Goal: Information Seeking & Learning: Learn about a topic

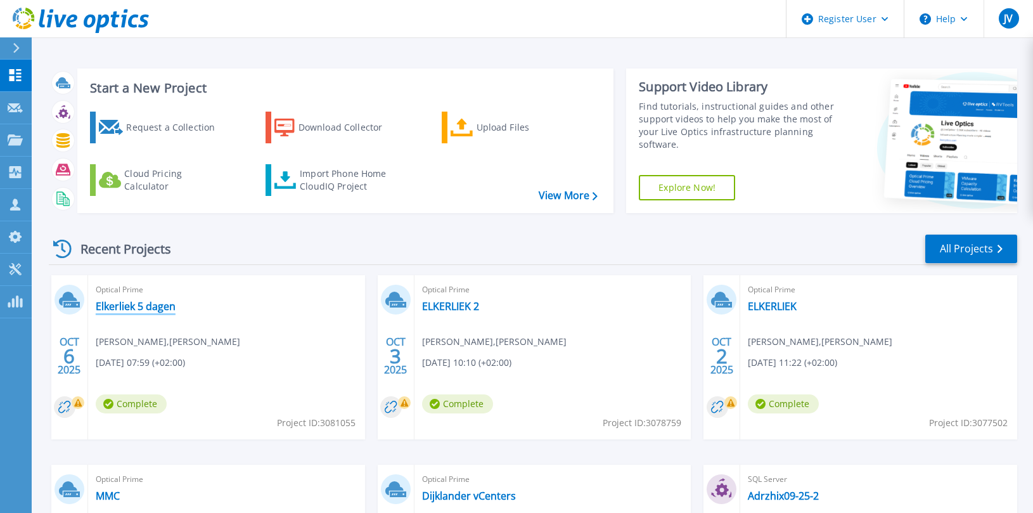
click at [119, 306] on link "Elkerliek 5 dagen" at bounding box center [136, 306] width 80 height 13
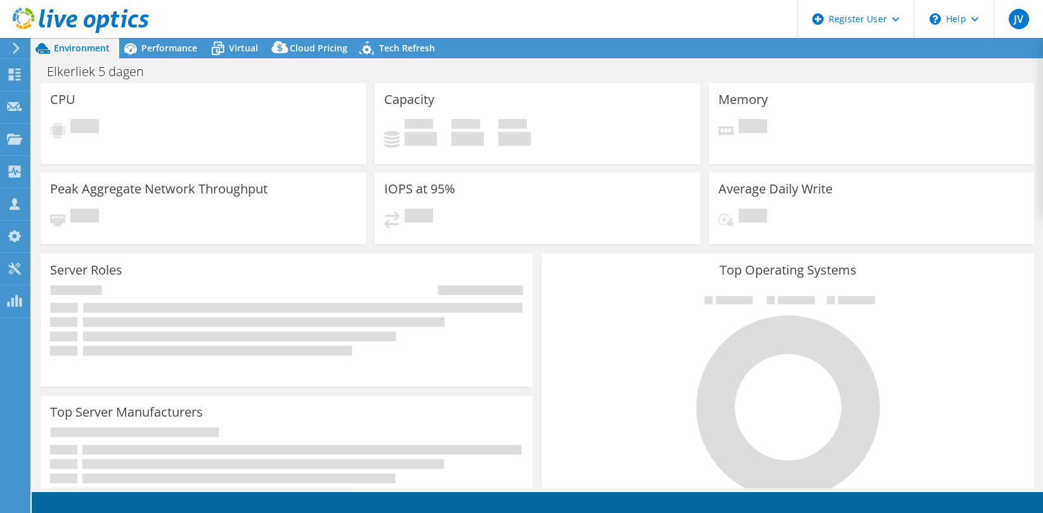
select select "USD"
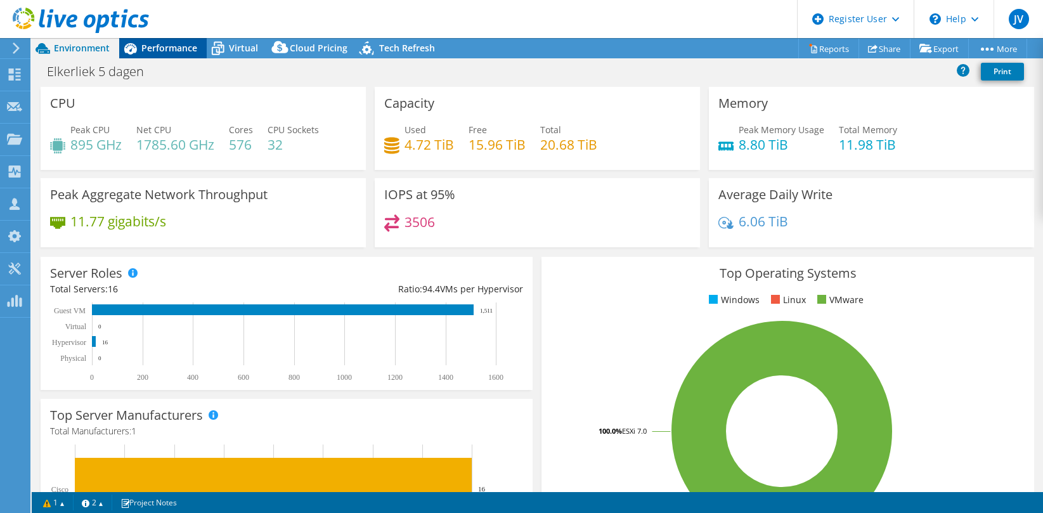
click at [179, 46] on span "Performance" at bounding box center [169, 48] width 56 height 12
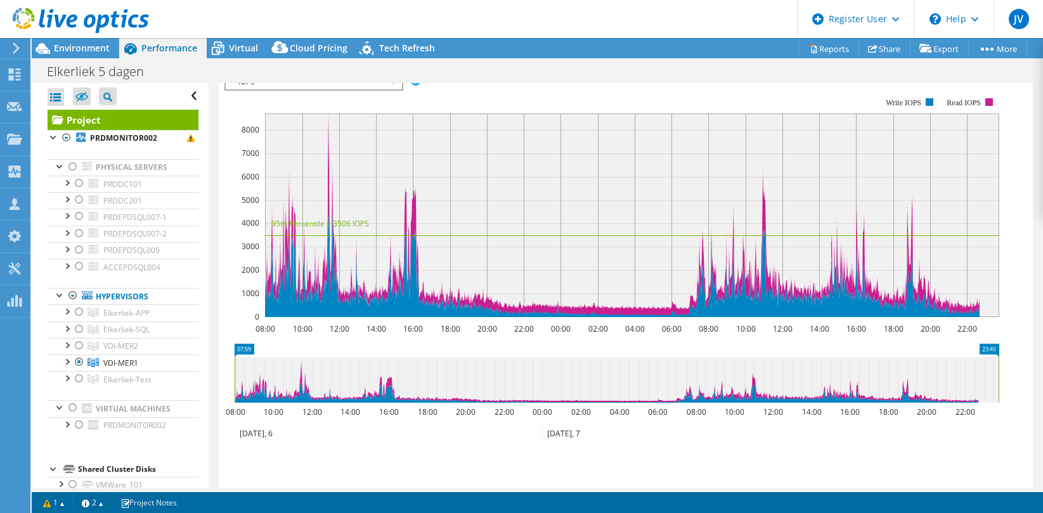
scroll to position [297, 0]
click at [67, 359] on div at bounding box center [66, 360] width 13 height 13
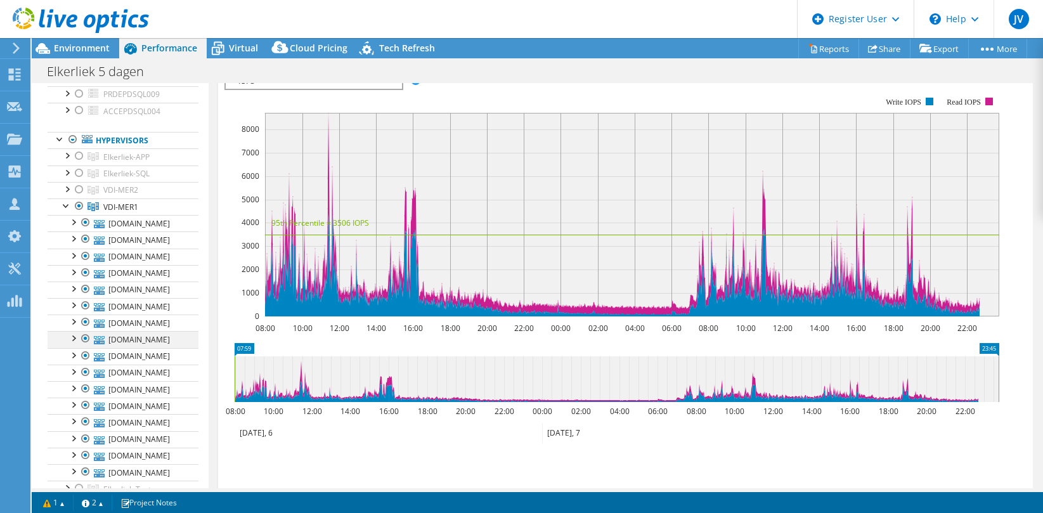
scroll to position [155, 0]
click at [72, 219] on div at bounding box center [73, 222] width 13 height 13
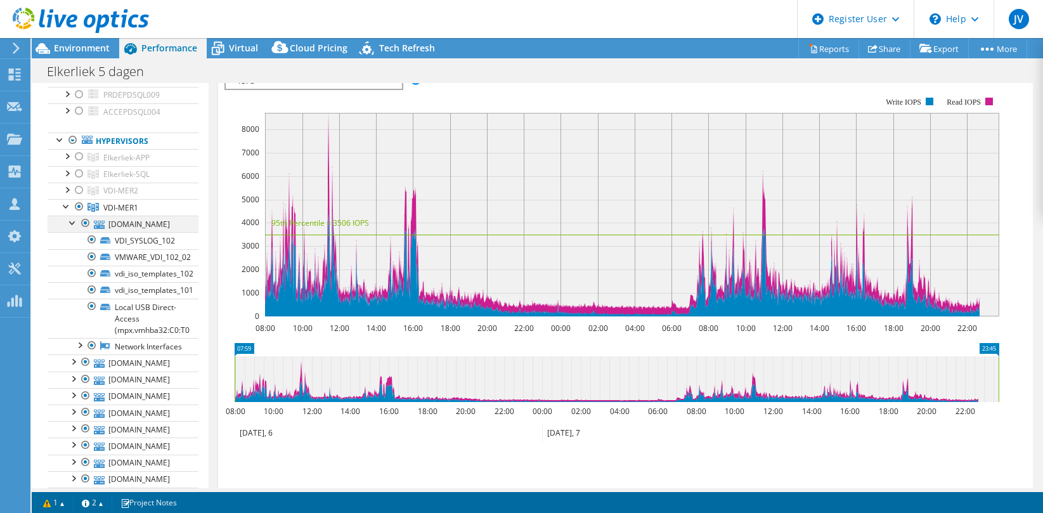
click at [72, 219] on div at bounding box center [73, 222] width 13 height 13
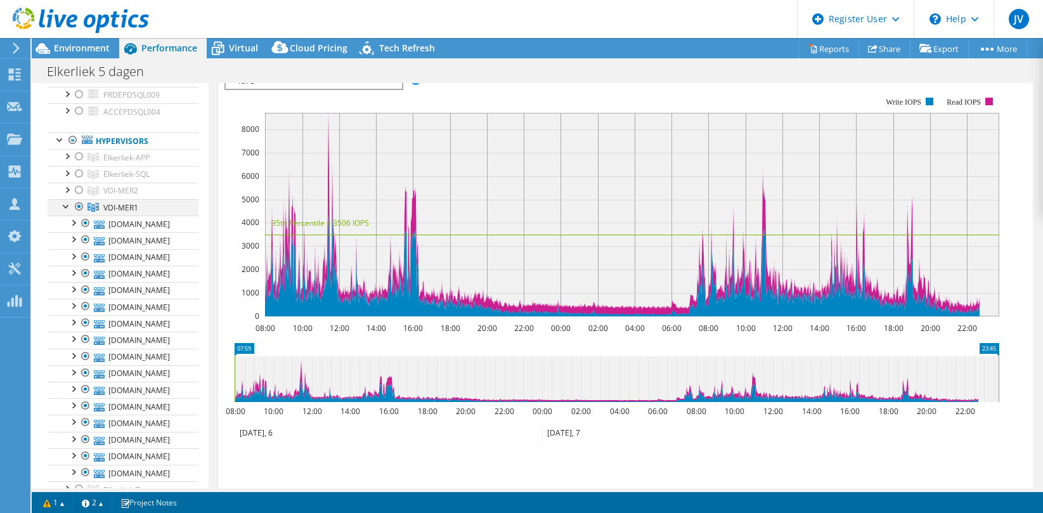
click at [64, 205] on div at bounding box center [66, 205] width 13 height 13
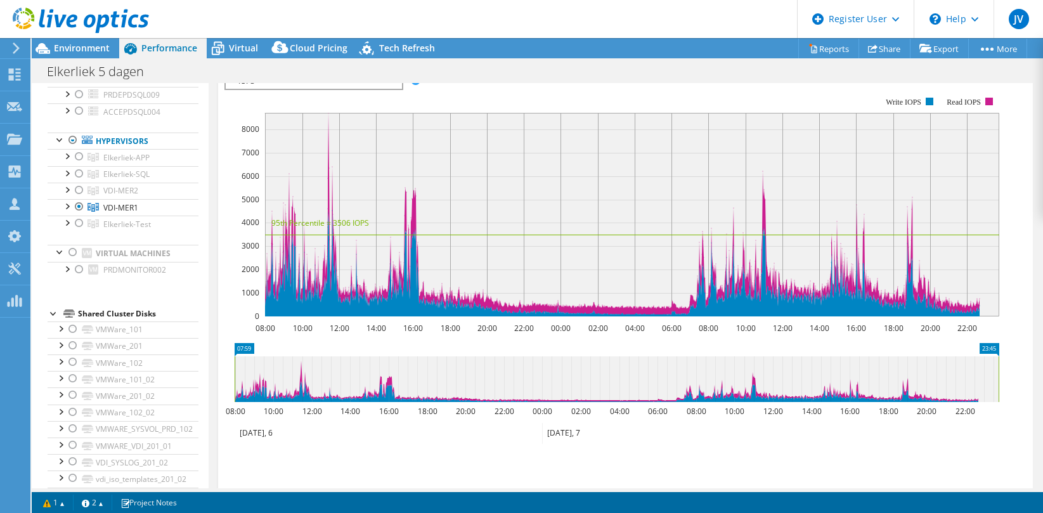
click at [262, 89] on span "IOPS" at bounding box center [313, 81] width 163 height 15
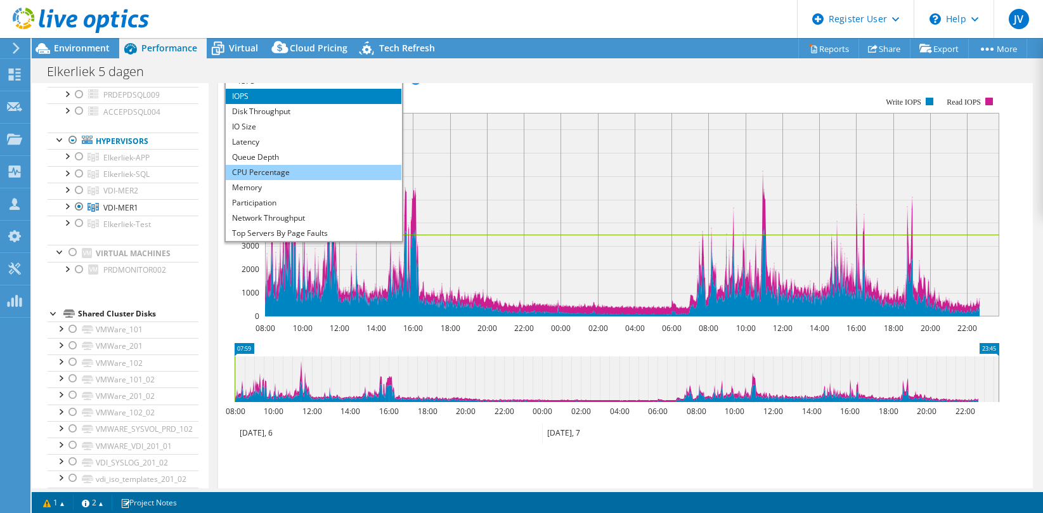
click at [290, 180] on li "CPU Percentage" at bounding box center [314, 172] width 176 height 15
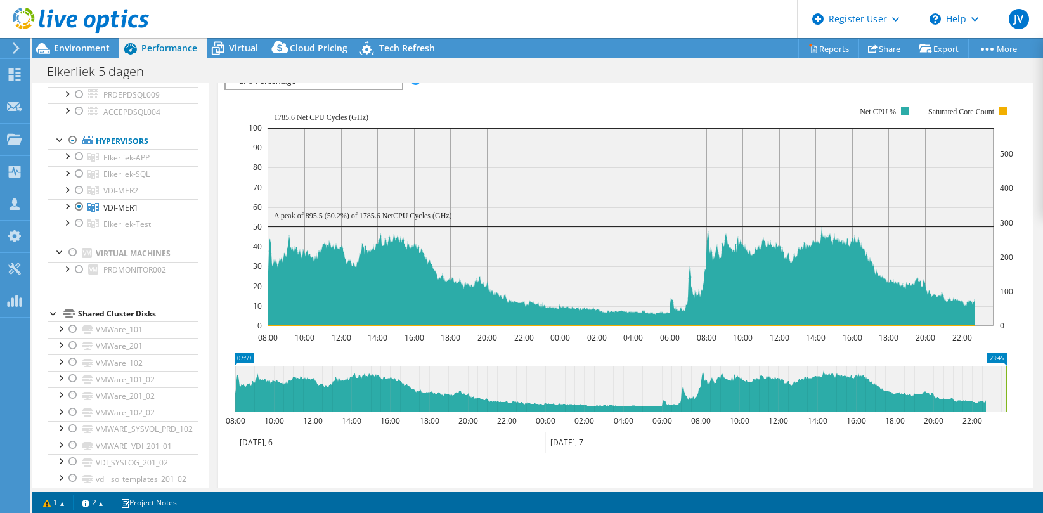
click at [286, 89] on span "CPU Percentage" at bounding box center [313, 81] width 163 height 15
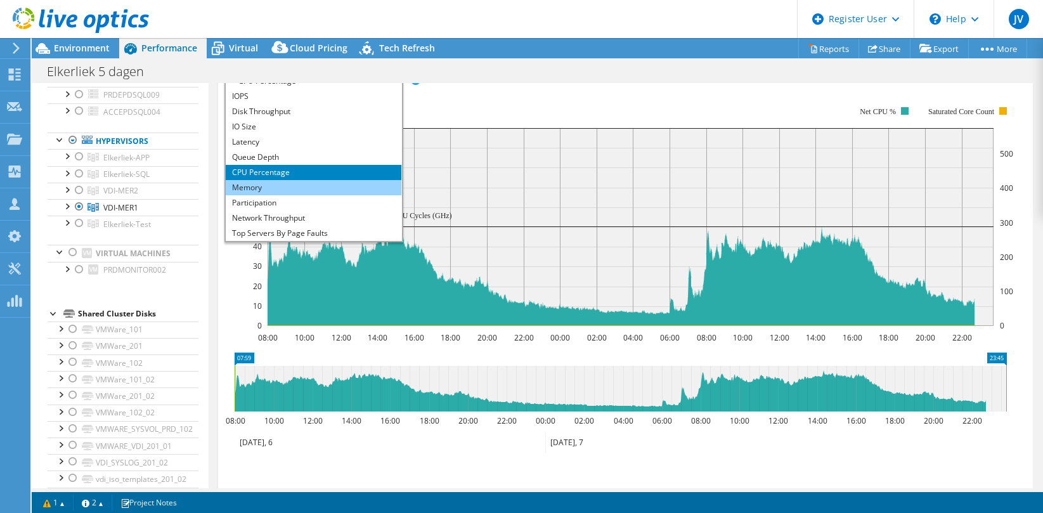
click at [280, 195] on li "Memory" at bounding box center [314, 187] width 176 height 15
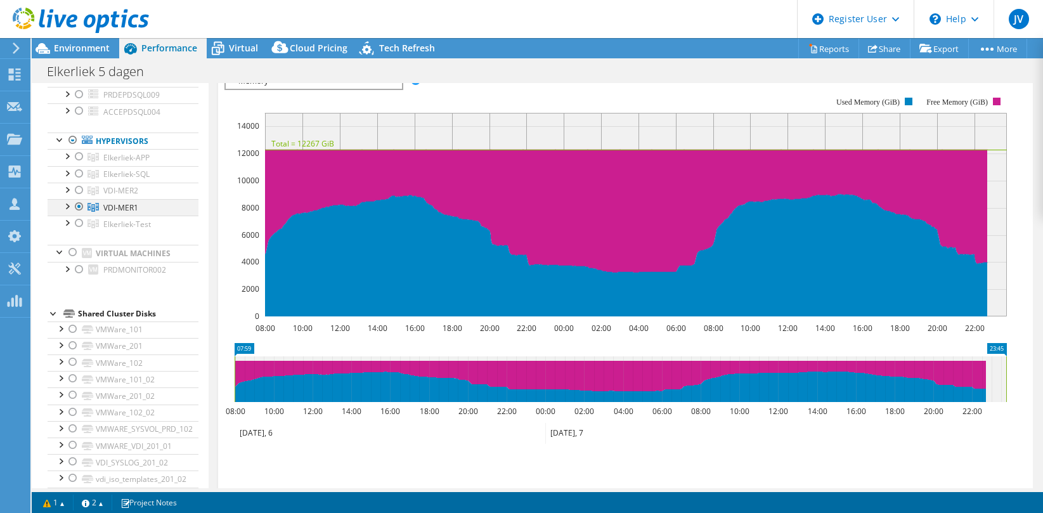
click at [66, 202] on div at bounding box center [66, 205] width 13 height 13
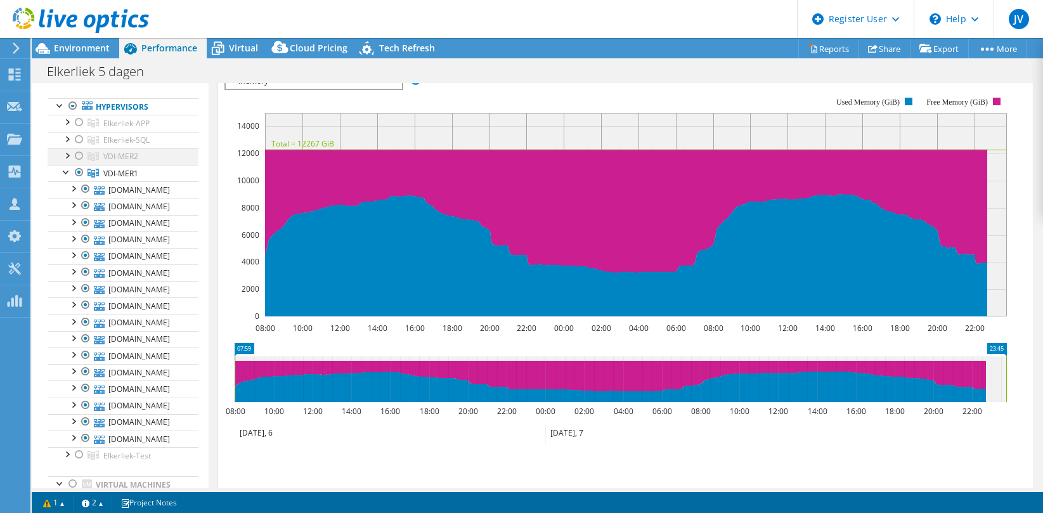
scroll to position [190, 0]
click at [64, 167] on div at bounding box center [66, 170] width 13 height 13
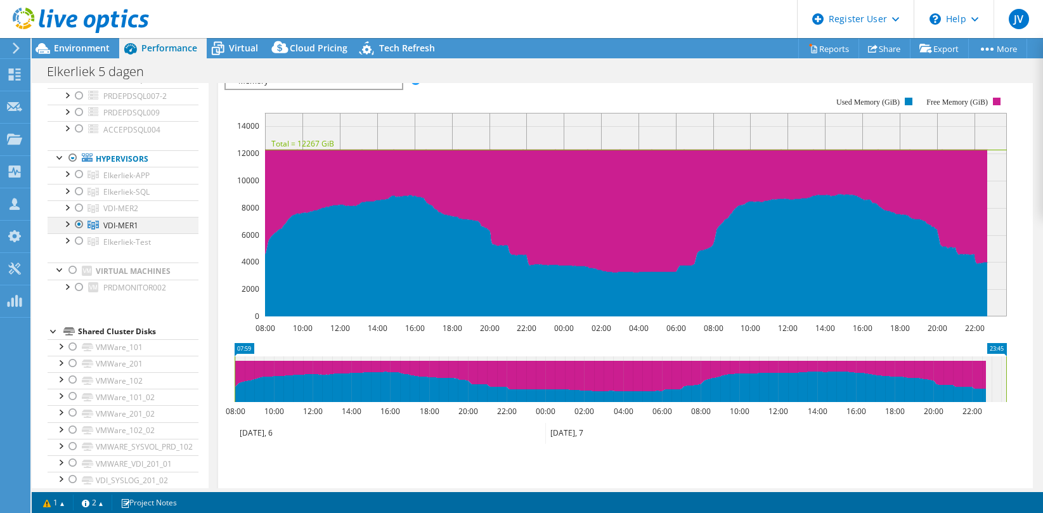
scroll to position [138, 0]
click at [76, 45] on span "Environment" at bounding box center [82, 48] width 56 height 12
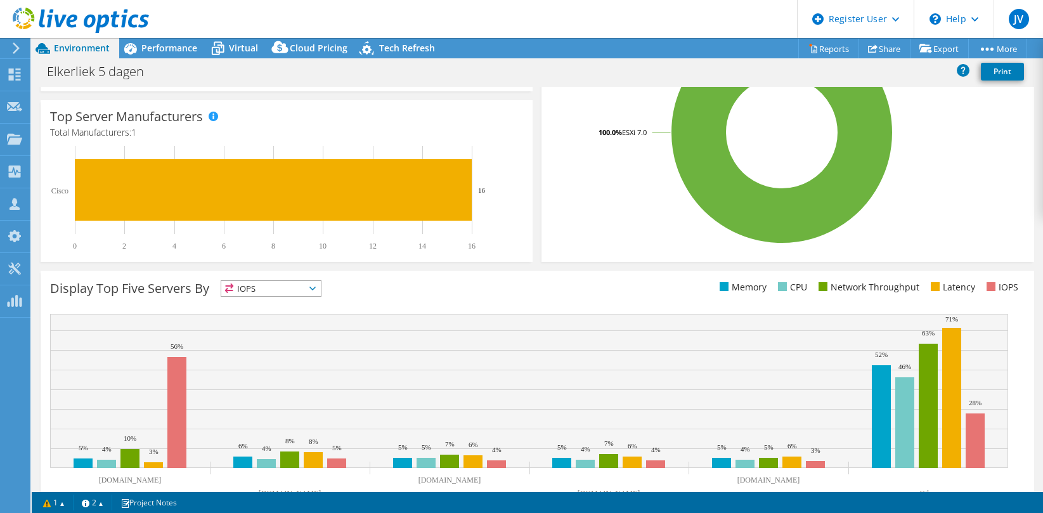
scroll to position [0, 0]
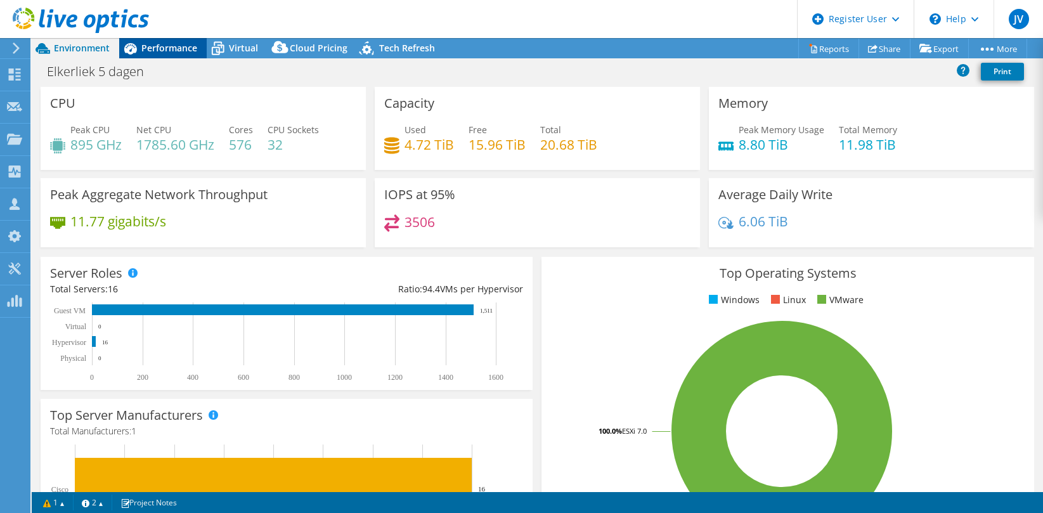
click at [169, 49] on span "Performance" at bounding box center [169, 48] width 56 height 12
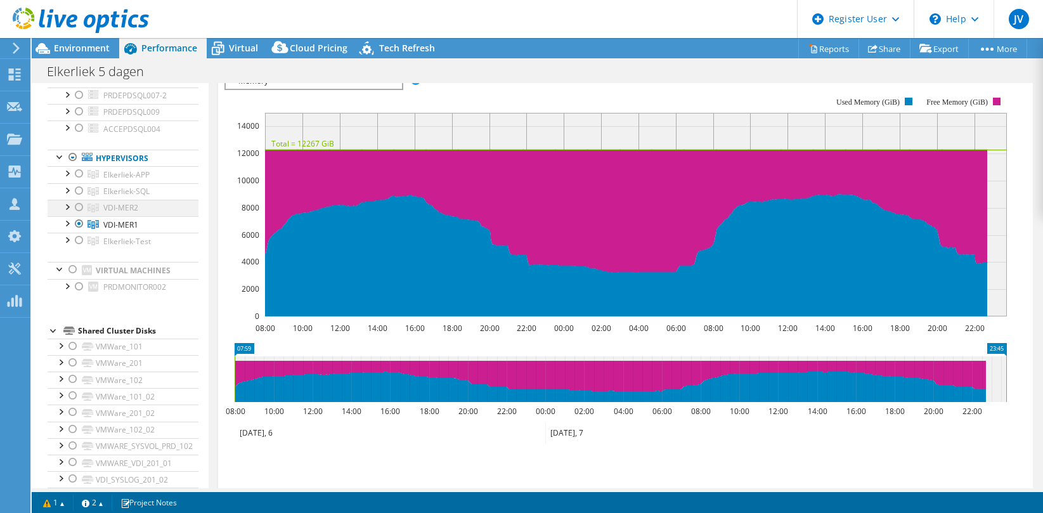
click at [77, 209] on div at bounding box center [79, 207] width 13 height 15
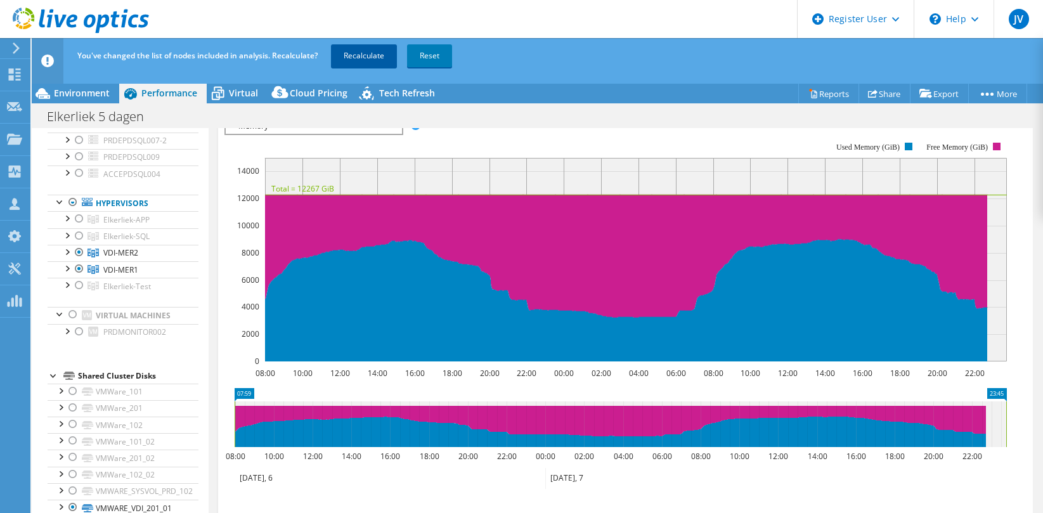
click at [344, 51] on link "Recalculate" at bounding box center [364, 55] width 66 height 23
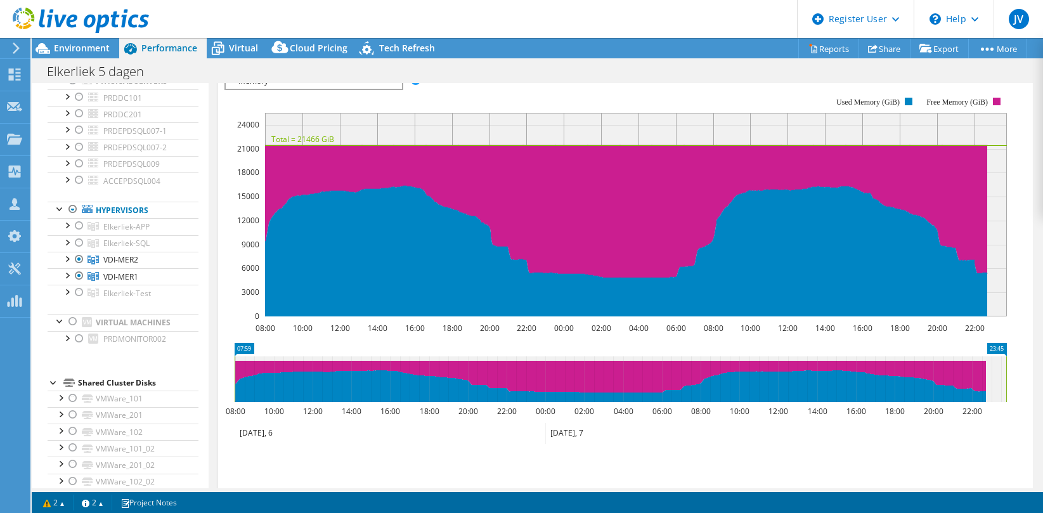
scroll to position [86, 0]
click at [235, 49] on span "Virtual" at bounding box center [243, 48] width 29 height 12
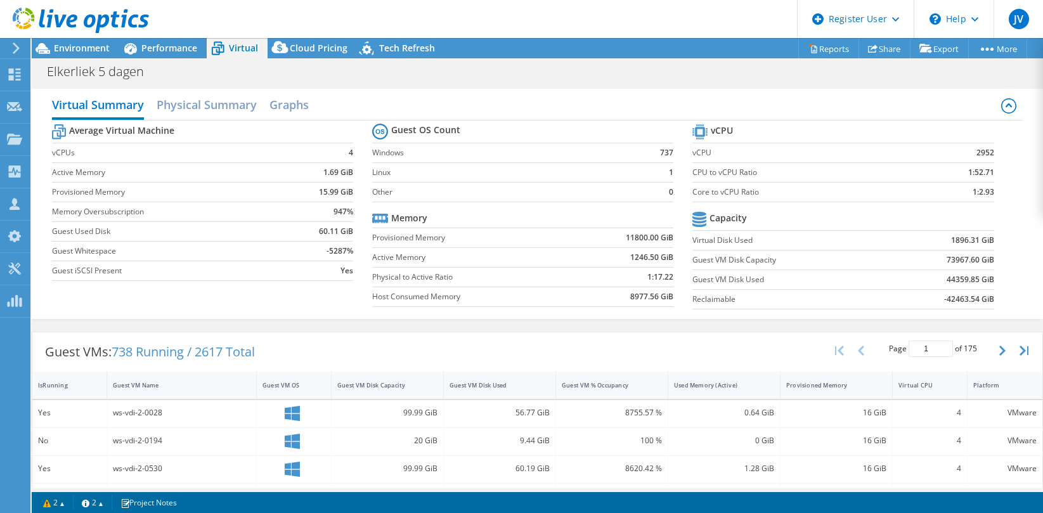
scroll to position [0, 0]
drag, startPoint x: 654, startPoint y: 153, endPoint x: 667, endPoint y: 152, distance: 13.3
click at [667, 152] on td "737" at bounding box center [653, 153] width 39 height 20
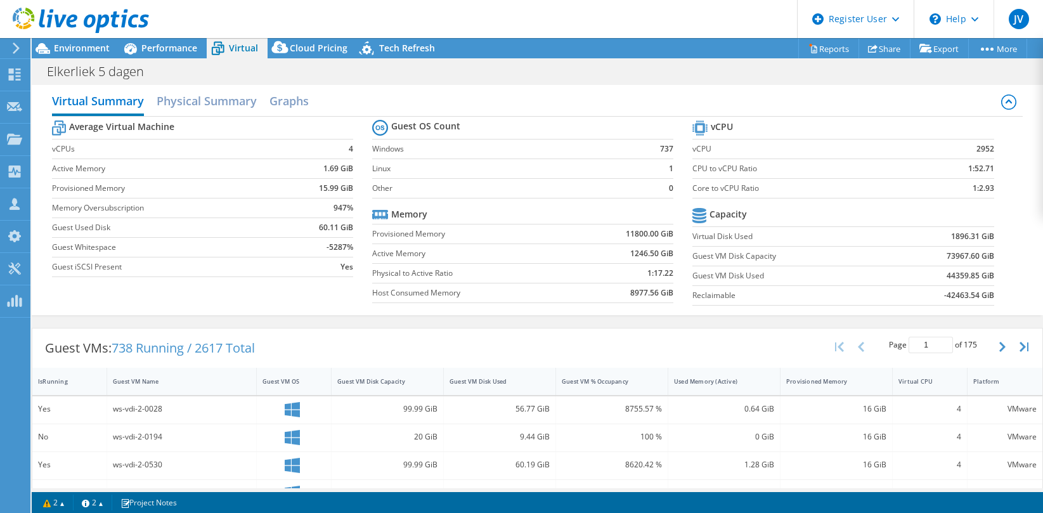
click at [412, 74] on div "Elkerliek 5 dagen Print" at bounding box center [537, 71] width 1011 height 23
click at [364, 93] on div "Virtual Summary Physical Summary Graphs" at bounding box center [537, 102] width 970 height 29
click at [161, 44] on span "Performance" at bounding box center [169, 48] width 56 height 12
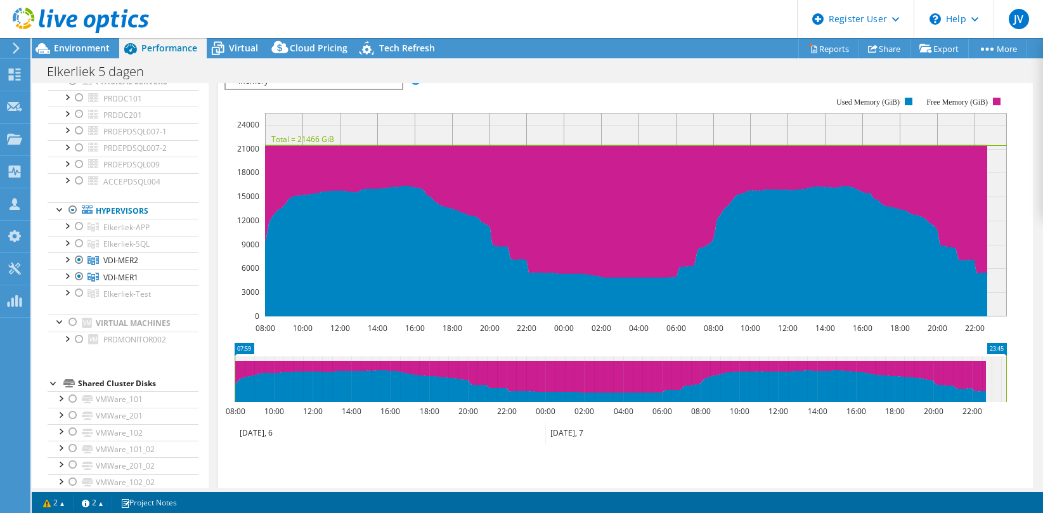
scroll to position [0, 0]
click at [295, 89] on span "Memory" at bounding box center [313, 81] width 163 height 15
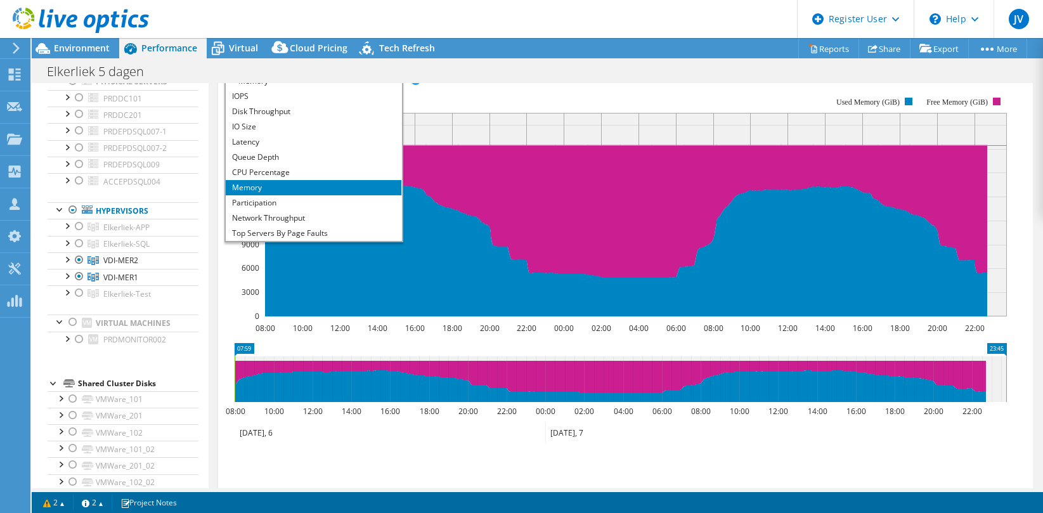
click at [489, 112] on rect at bounding box center [615, 207] width 782 height 254
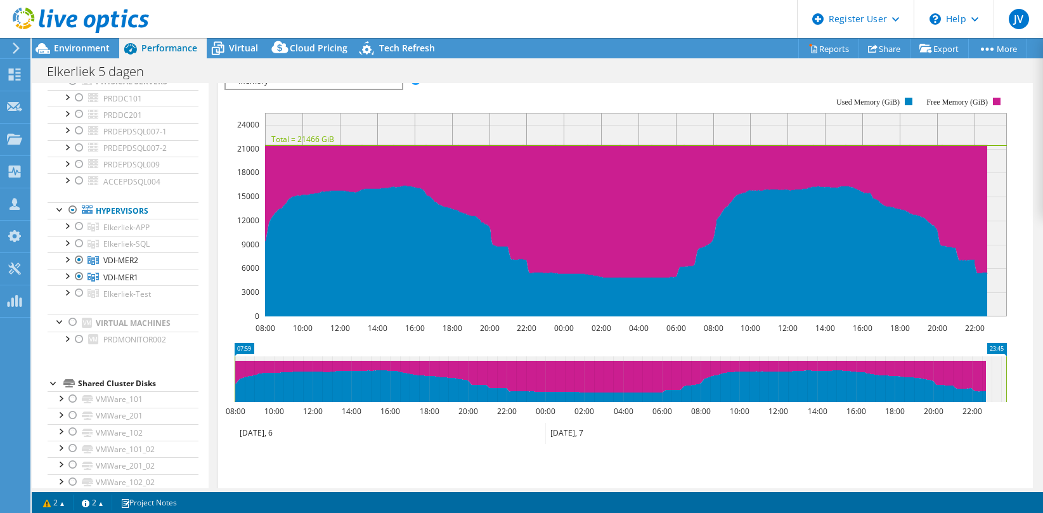
click at [303, 89] on span "Memory" at bounding box center [313, 81] width 163 height 15
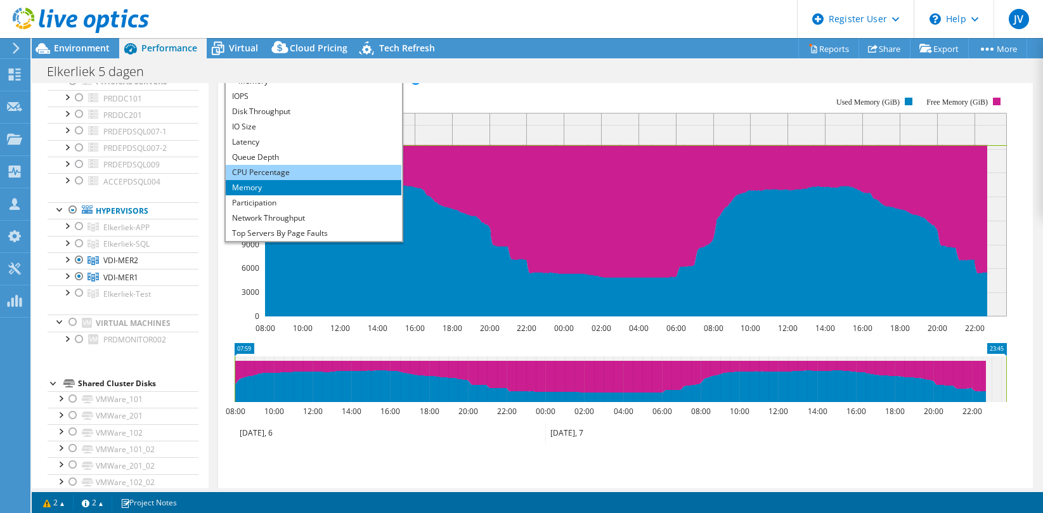
click at [291, 180] on li "CPU Percentage" at bounding box center [314, 172] width 176 height 15
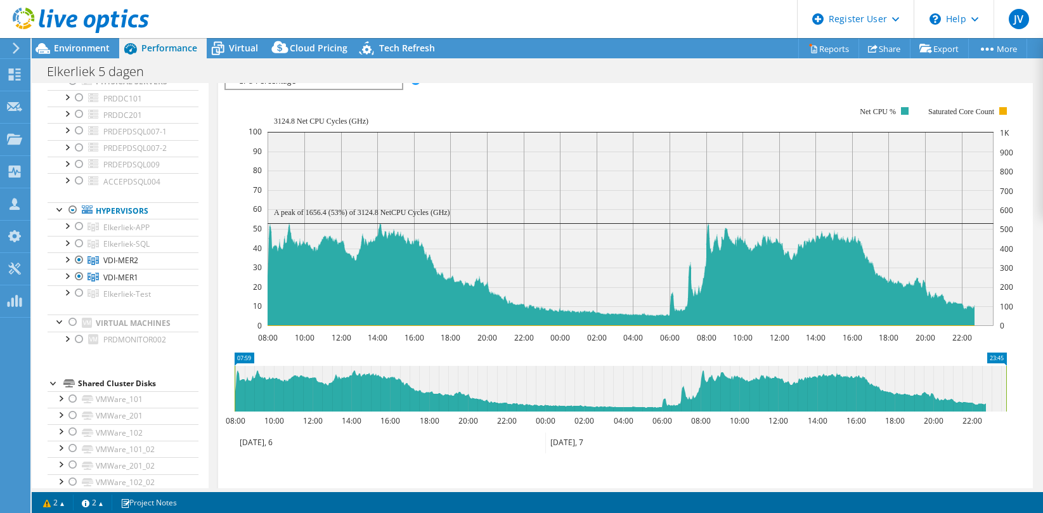
click at [311, 89] on span "CPU Percentage" at bounding box center [313, 81] width 163 height 15
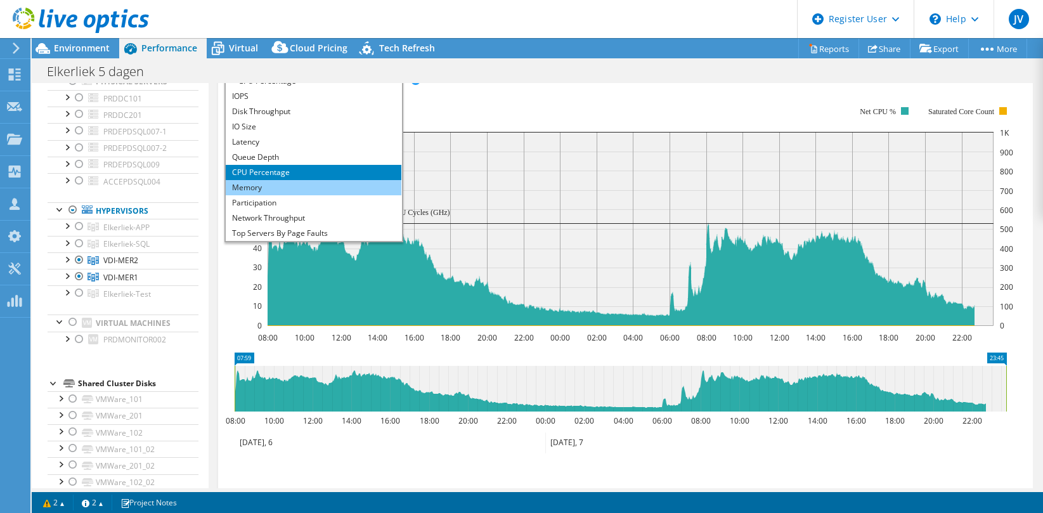
click at [305, 195] on li "Memory" at bounding box center [314, 187] width 176 height 15
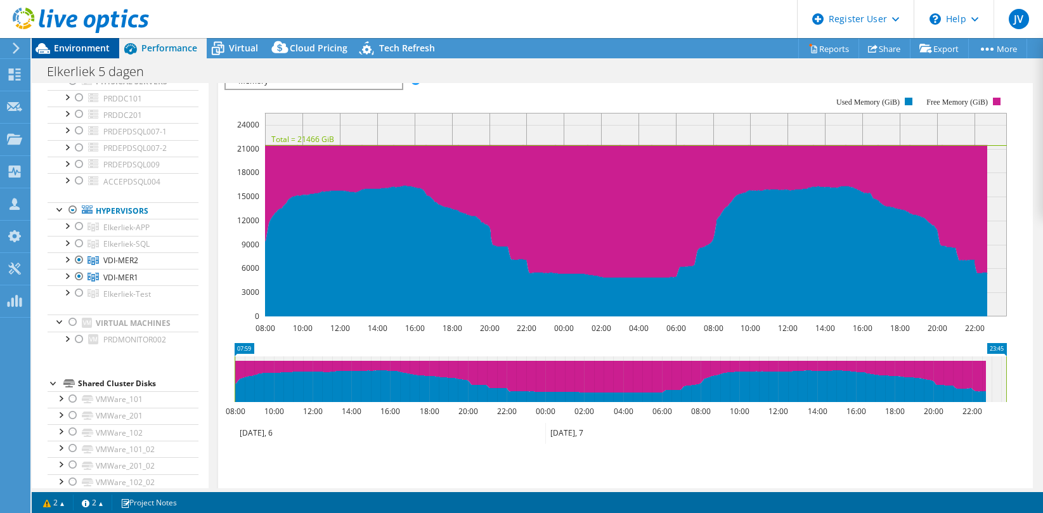
click at [66, 47] on span "Environment" at bounding box center [82, 48] width 56 height 12
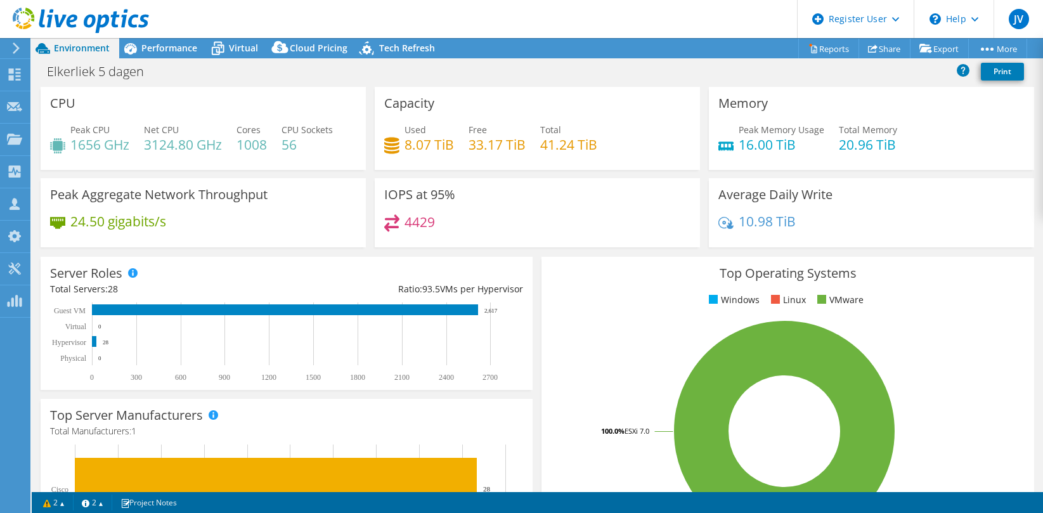
click at [661, 311] on div "Top Operating Systems Windows Linux VMware 100.0% ESXi 7.0" at bounding box center [787, 409] width 492 height 304
click at [162, 44] on span "Performance" at bounding box center [169, 48] width 56 height 12
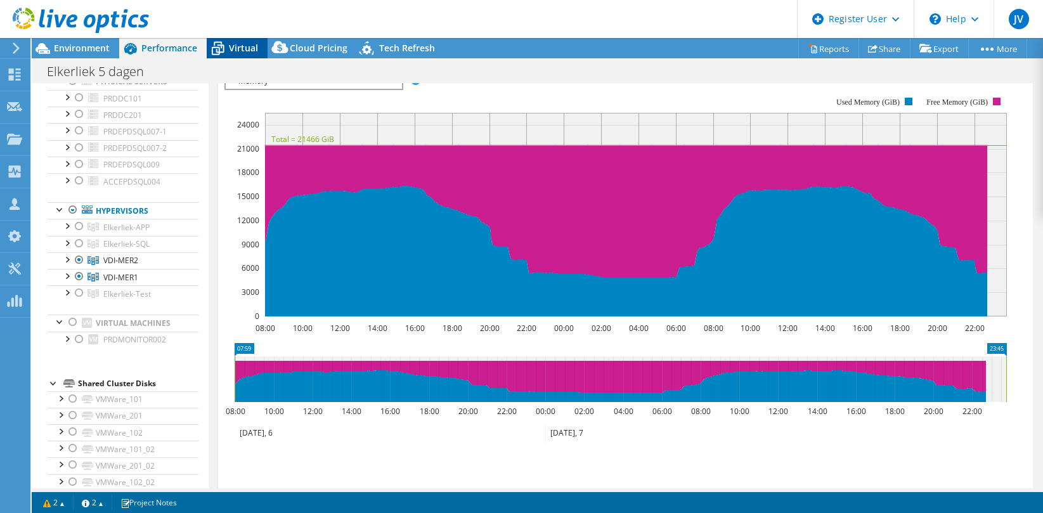
click at [227, 51] on icon at bounding box center [218, 48] width 22 height 22
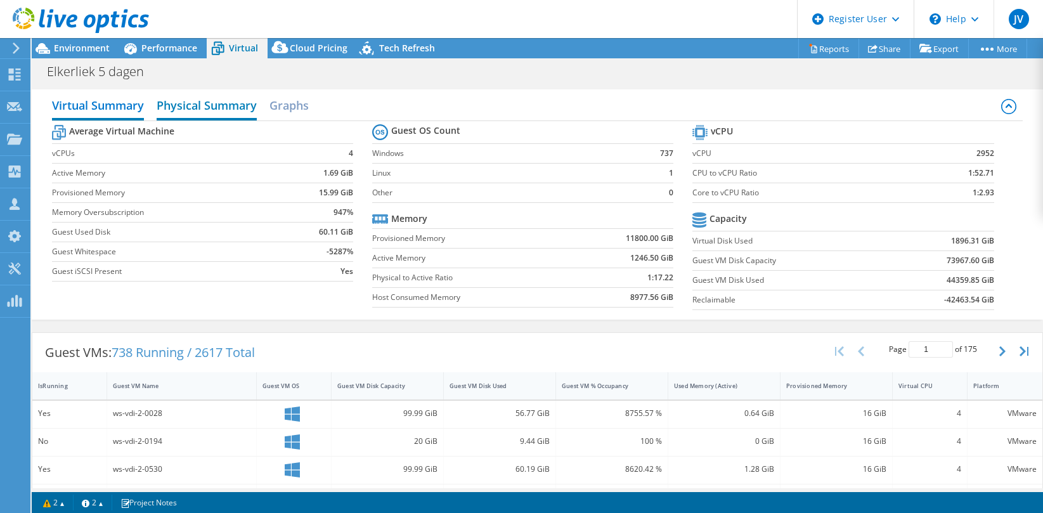
click at [231, 100] on h2 "Physical Summary" at bounding box center [207, 107] width 100 height 28
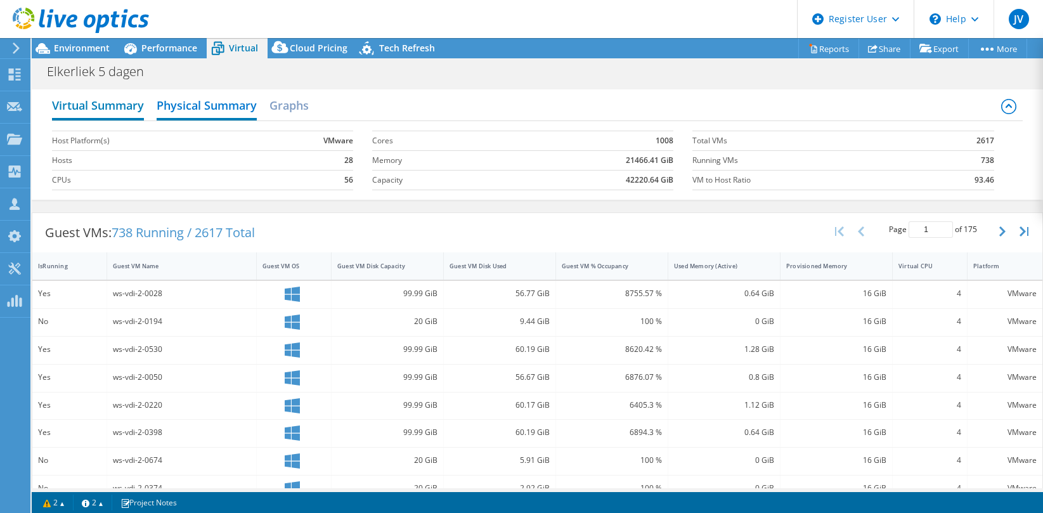
click at [124, 99] on h2 "Virtual Summary" at bounding box center [98, 107] width 92 height 28
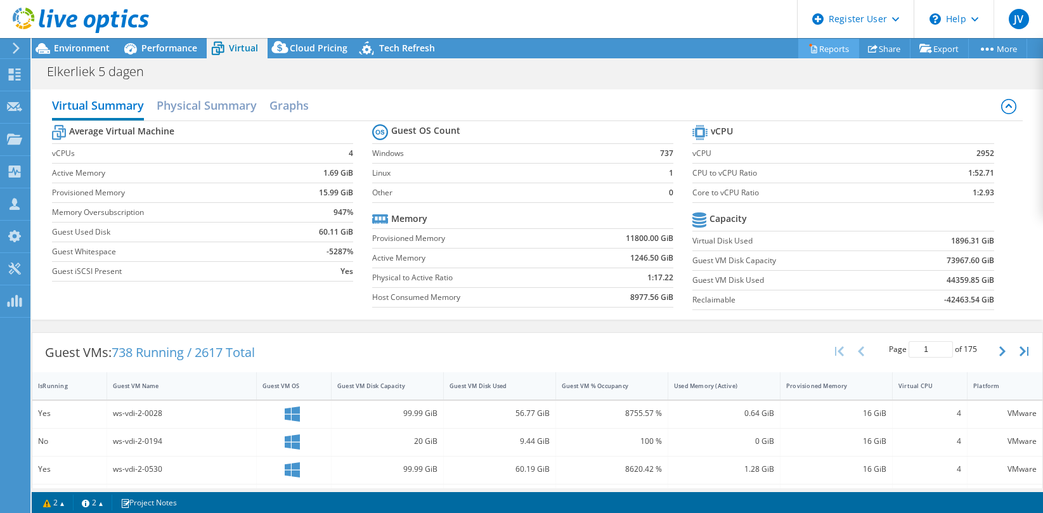
click at [830, 53] on link "Reports" at bounding box center [828, 49] width 61 height 20
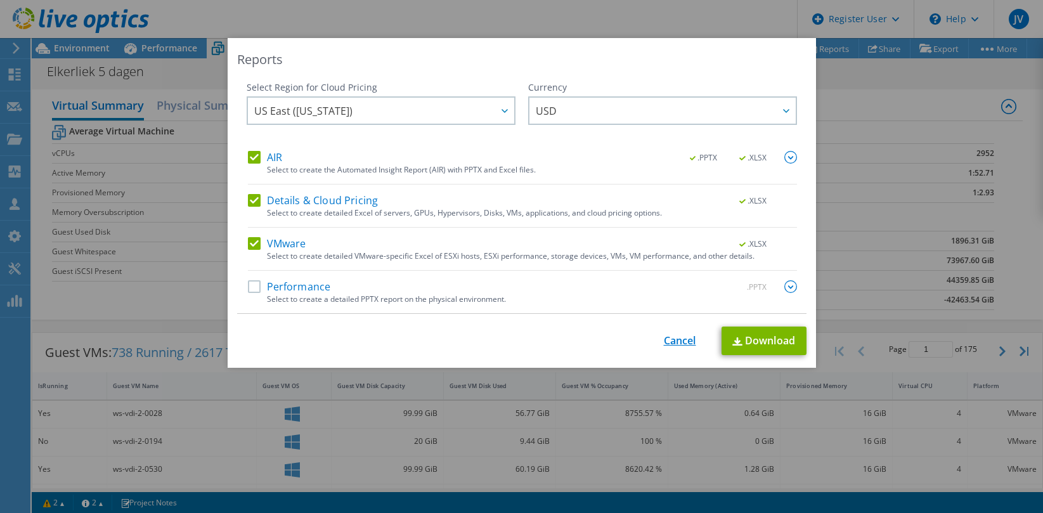
click at [671, 337] on link "Cancel" at bounding box center [680, 341] width 32 height 12
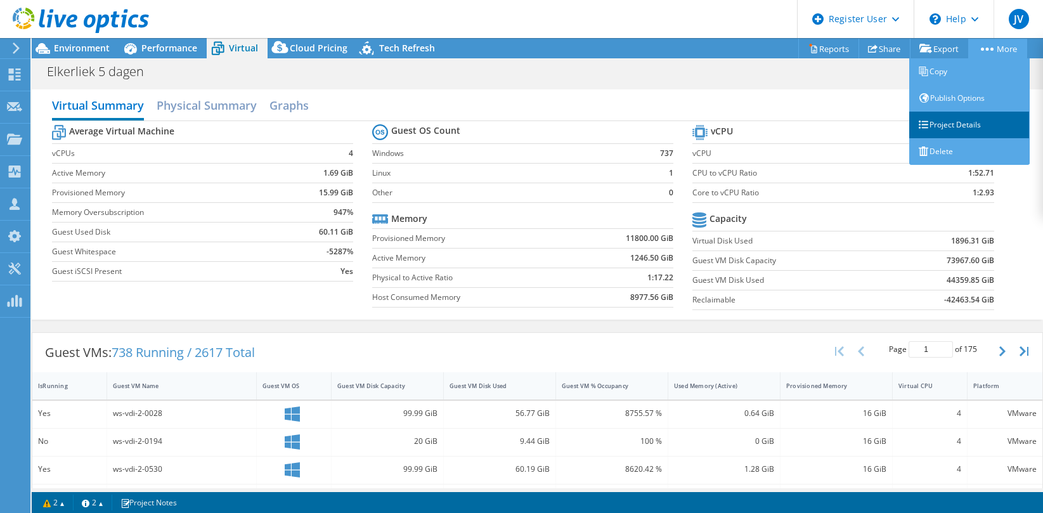
click at [965, 126] on link "Project Details" at bounding box center [969, 125] width 120 height 27
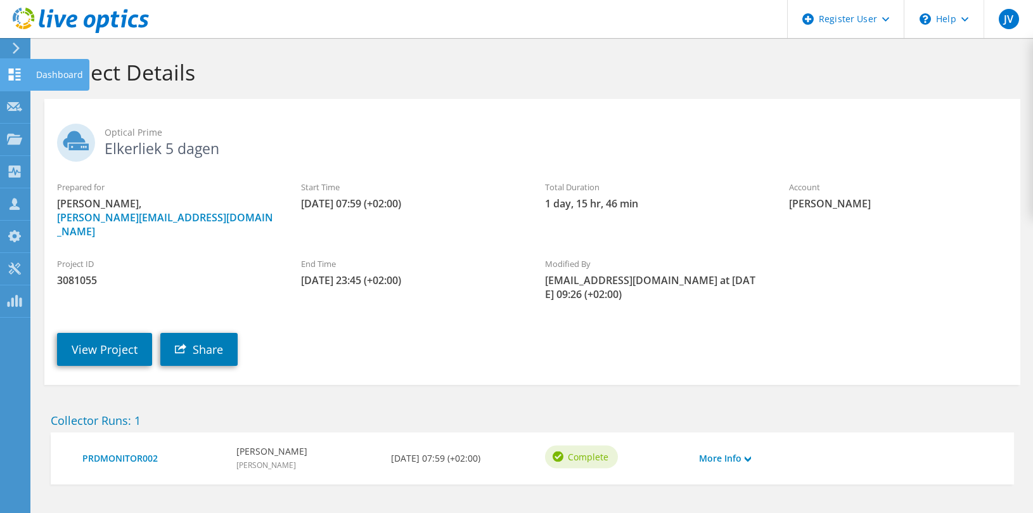
click at [13, 75] on use at bounding box center [15, 74] width 12 height 12
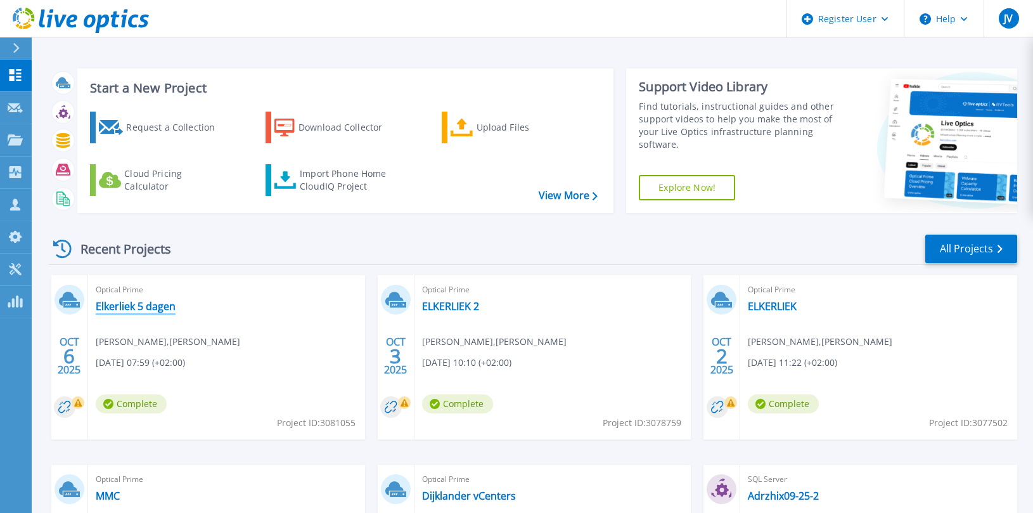
click at [144, 307] on link "Elkerliek 5 dagen" at bounding box center [136, 306] width 80 height 13
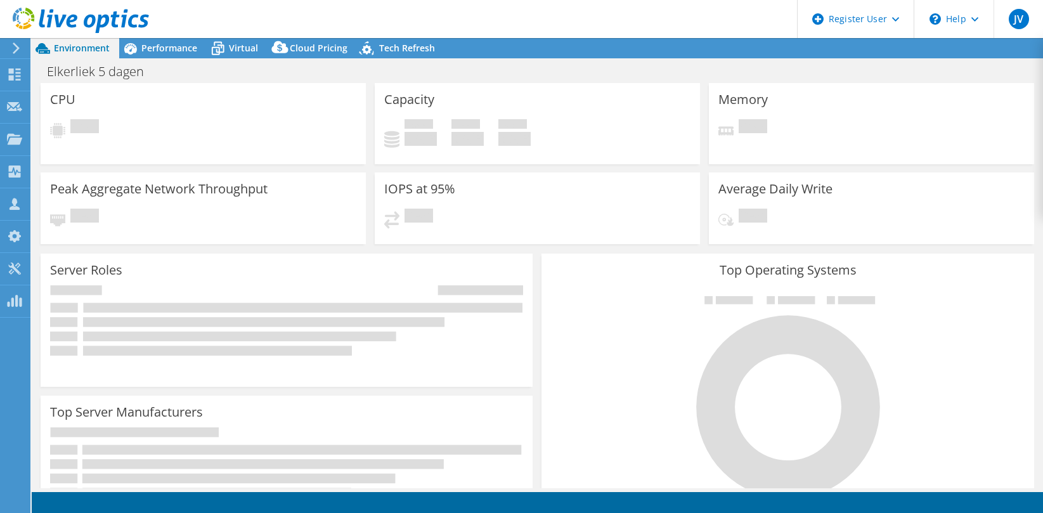
select select "USD"
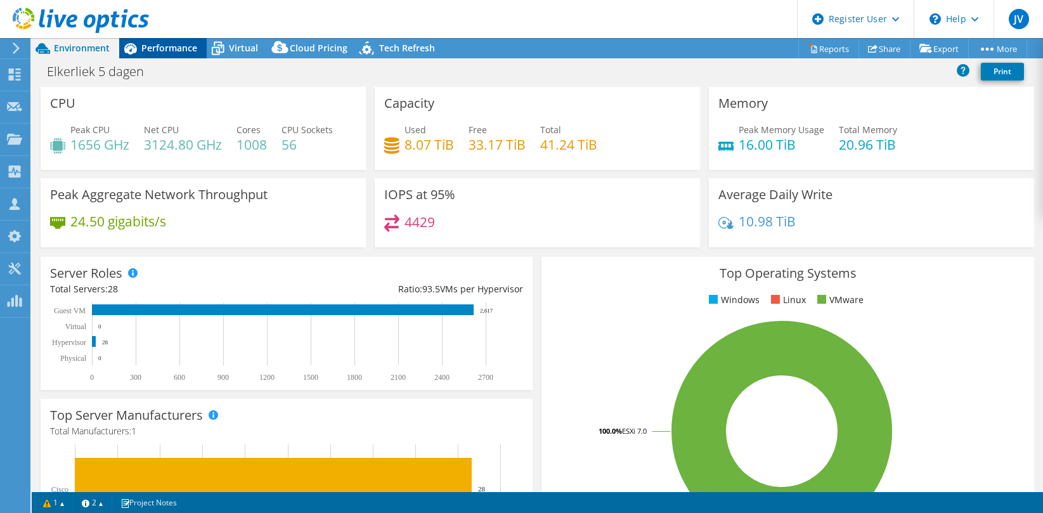
click at [164, 53] on span "Performance" at bounding box center [169, 48] width 56 height 12
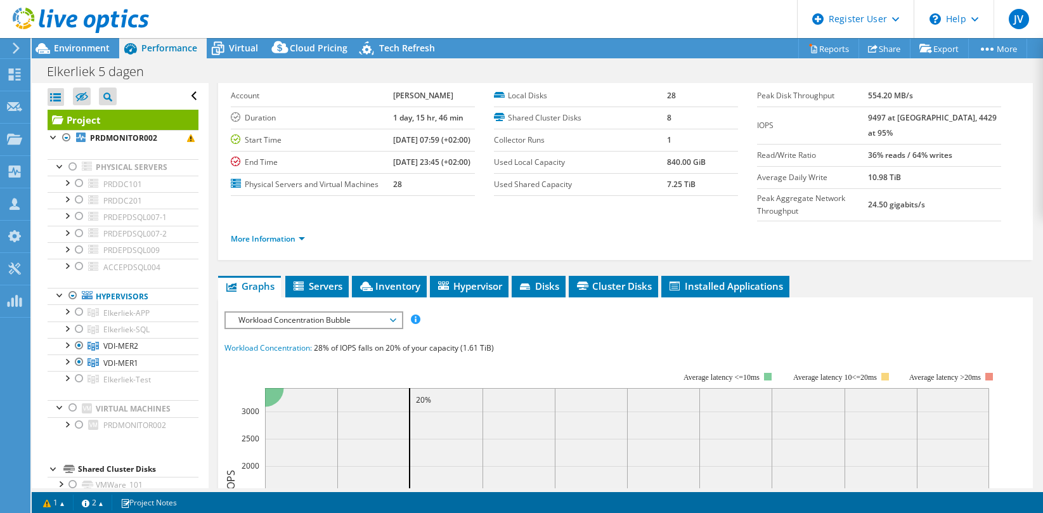
scroll to position [53, 0]
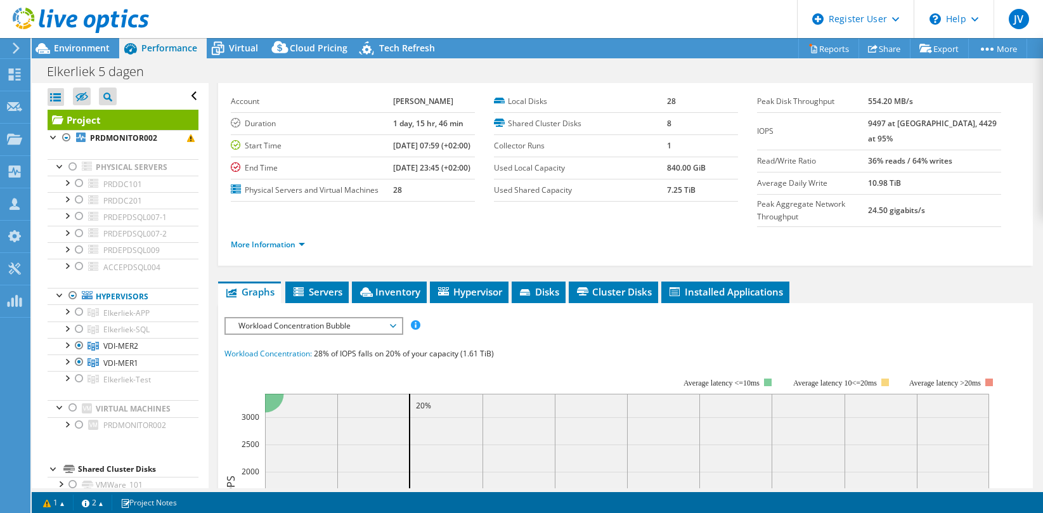
click at [309, 333] on span "Workload Concentration Bubble" at bounding box center [313, 325] width 163 height 15
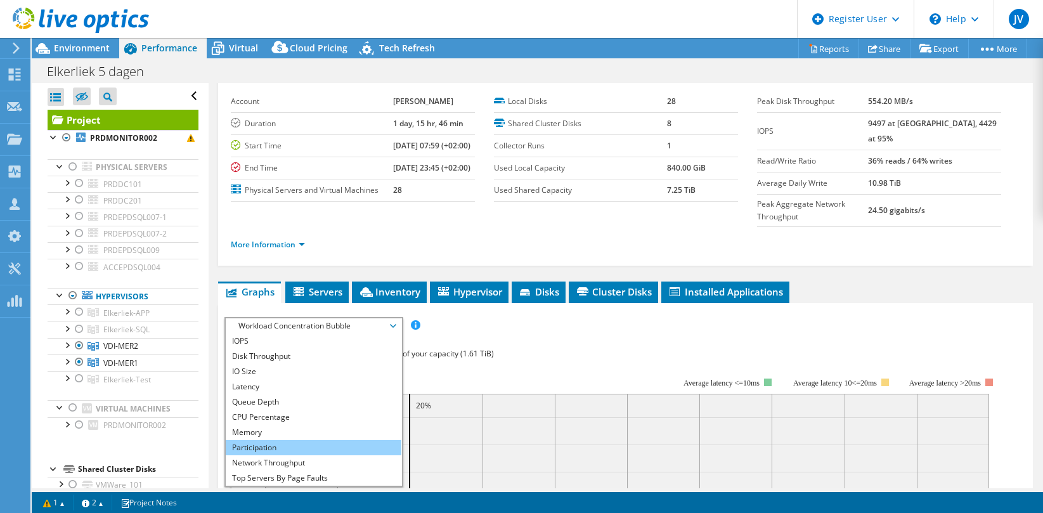
click at [306, 455] on li "Participation" at bounding box center [314, 447] width 176 height 15
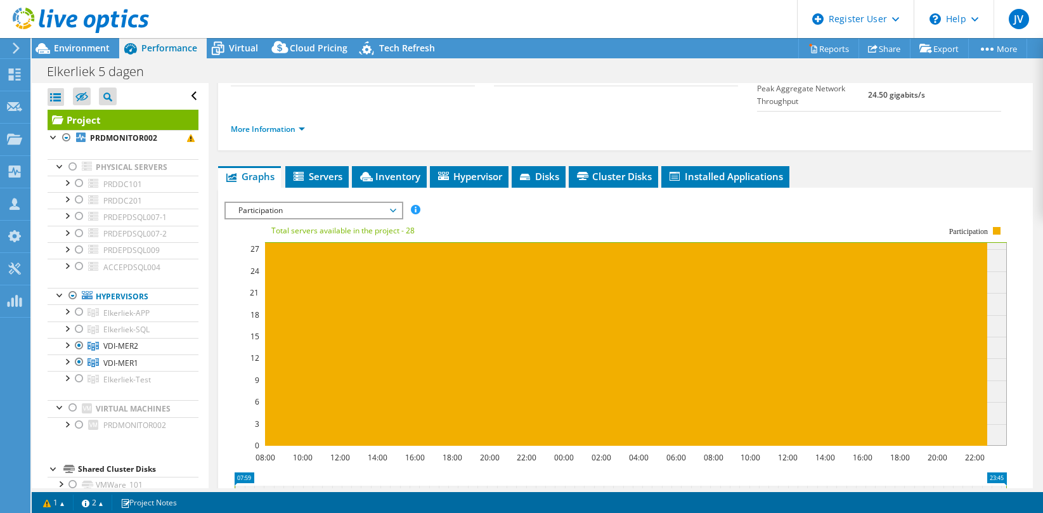
scroll to position [0, 0]
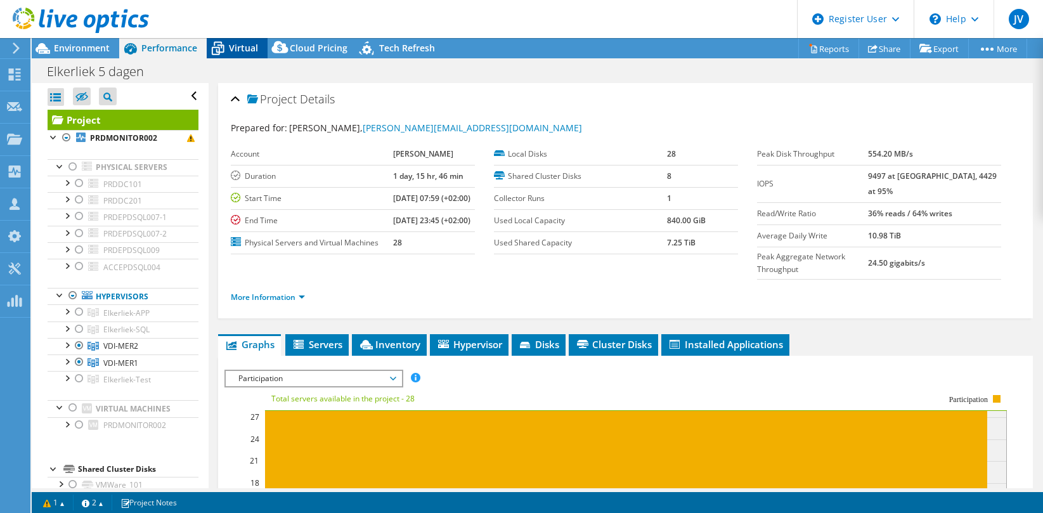
click at [242, 52] on span "Virtual" at bounding box center [243, 48] width 29 height 12
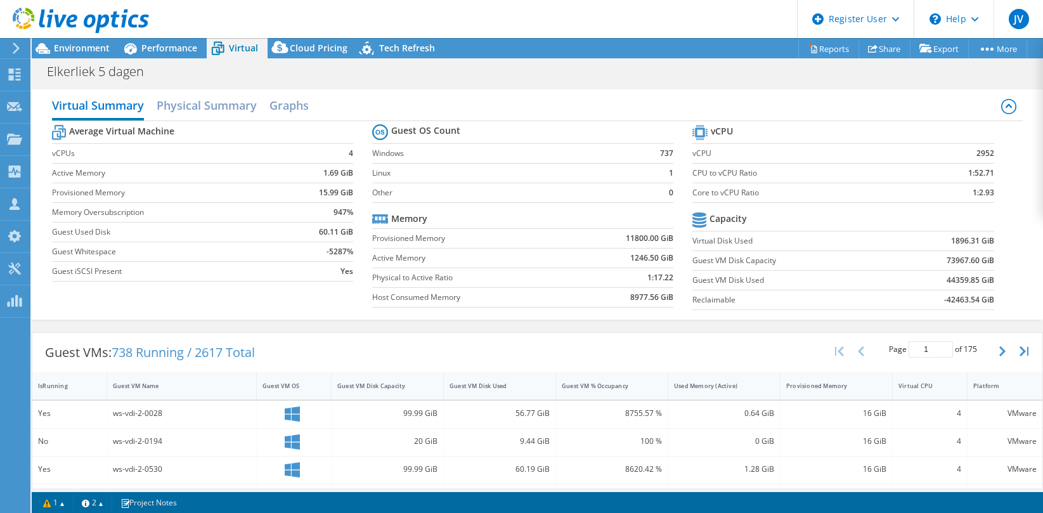
click at [319, 231] on b "60.11 GiB" at bounding box center [336, 232] width 34 height 13
